Goal: Information Seeking & Learning: Learn about a topic

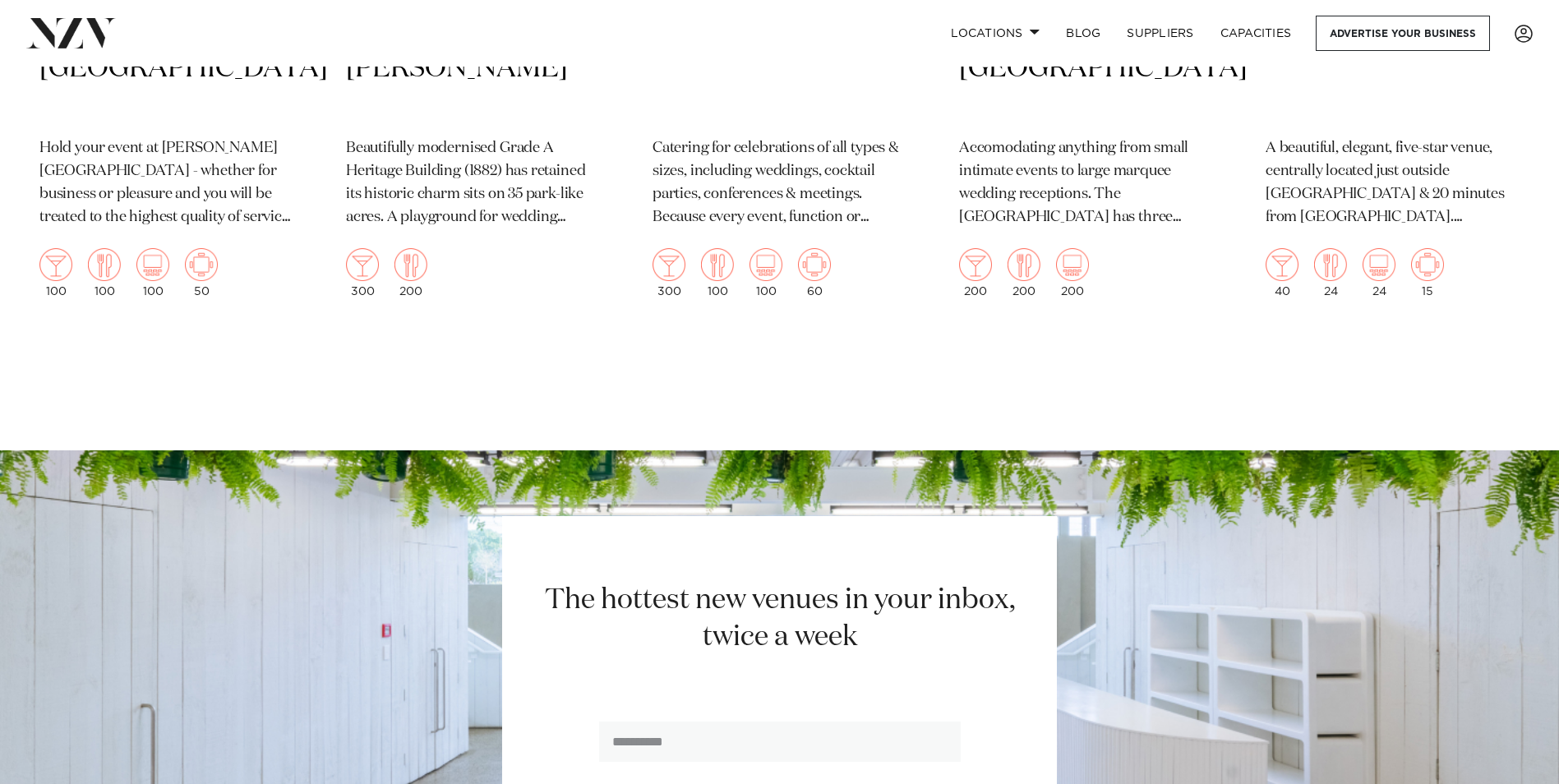
scroll to position [2158, 0]
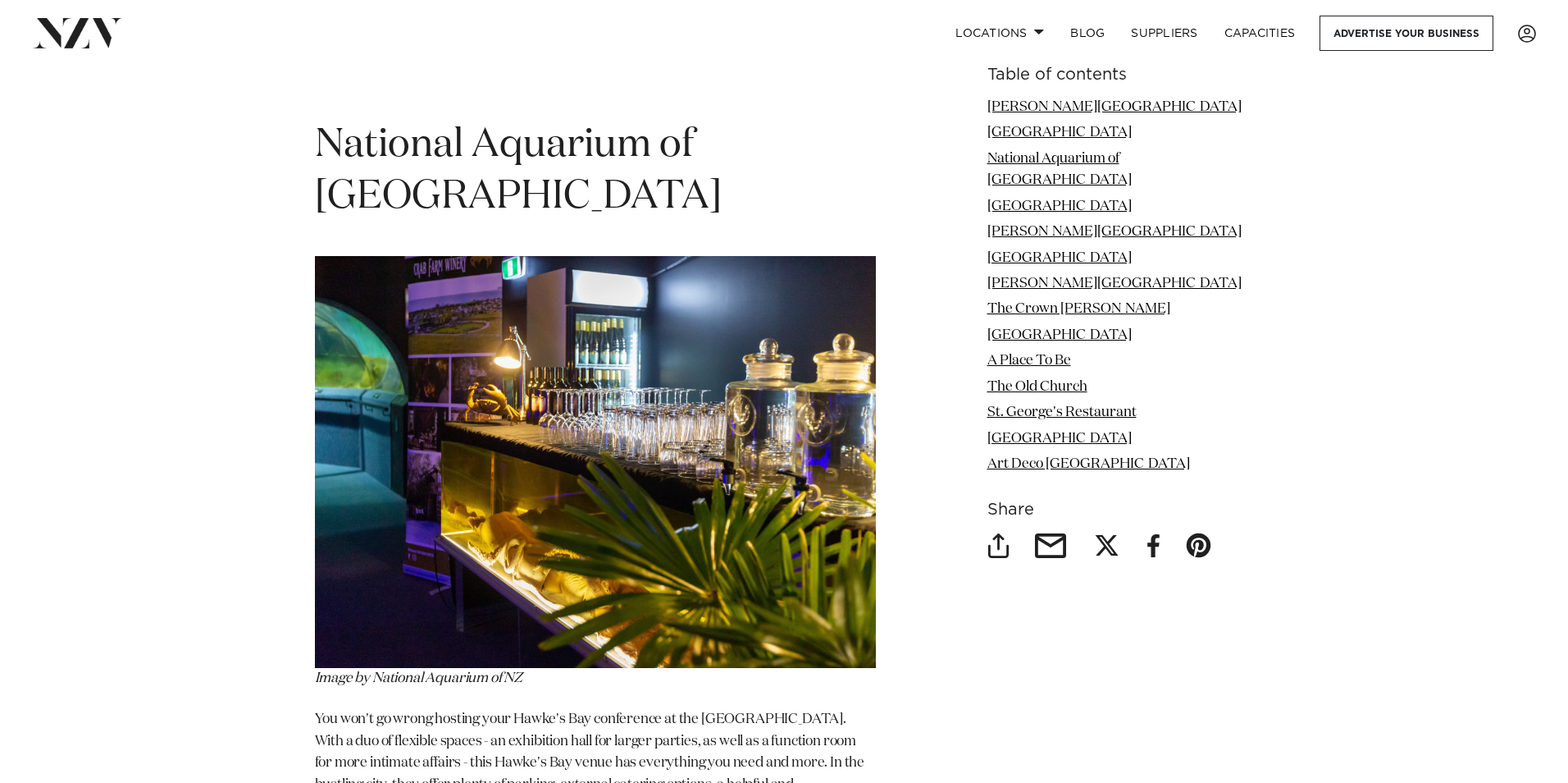
scroll to position [3255, 0]
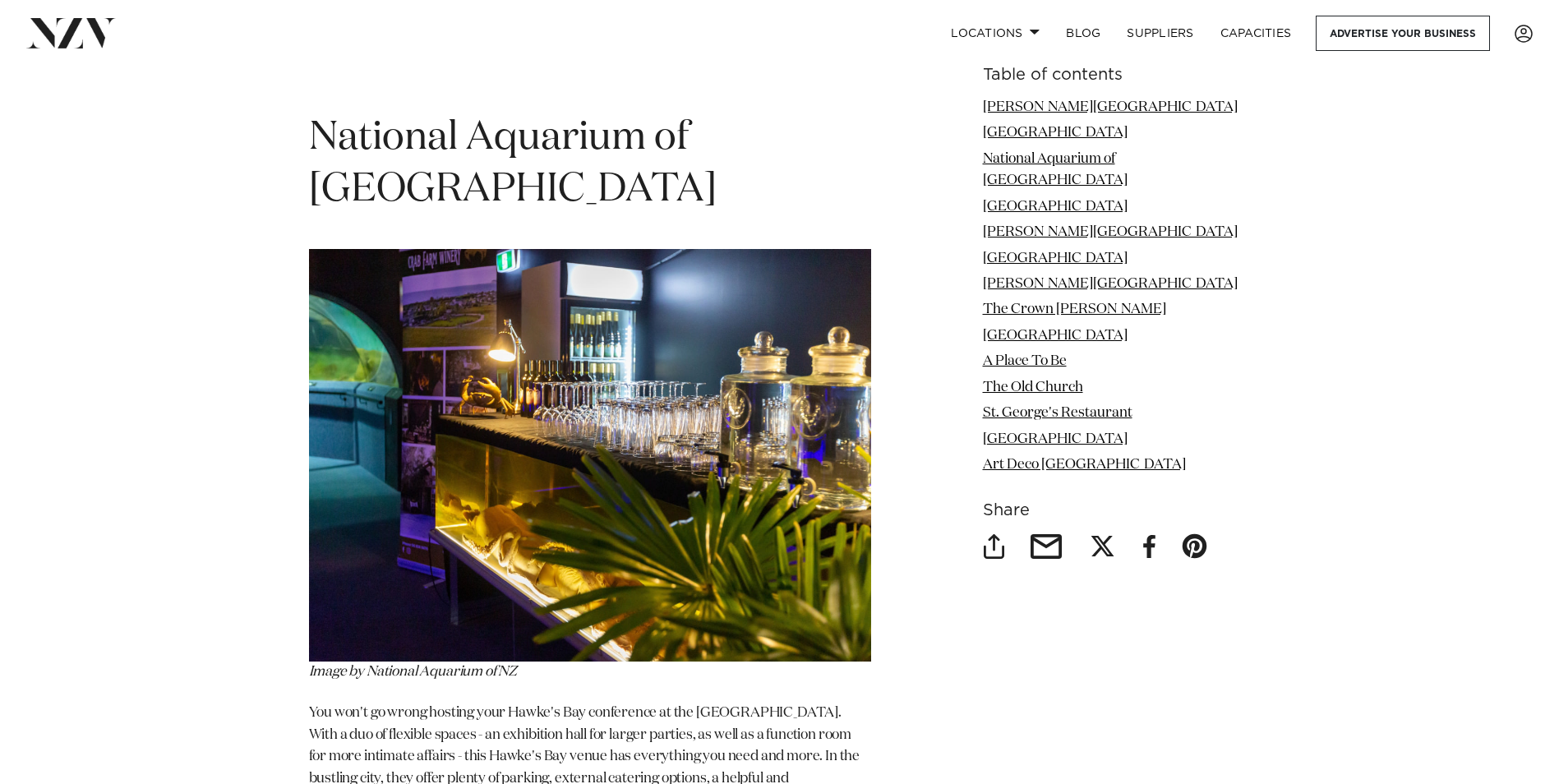
click at [737, 390] on img at bounding box center [590, 455] width 562 height 412
